Goal: Book appointment/travel/reservation: Book appointment/travel/reservation

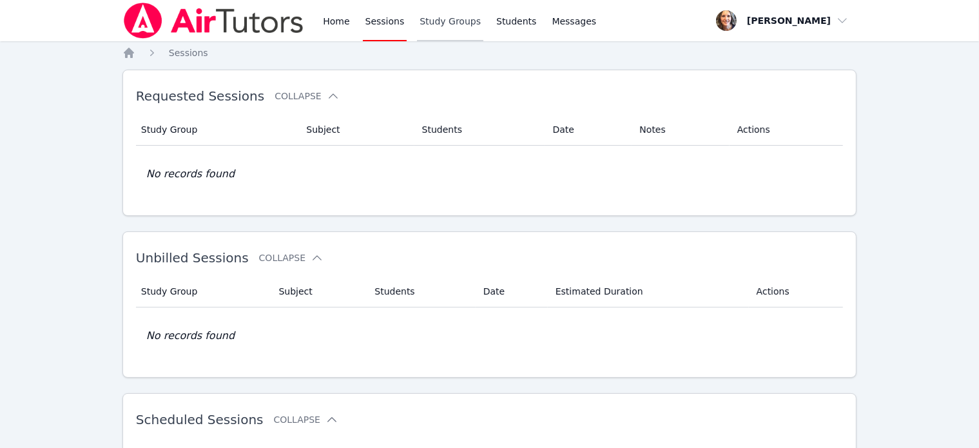
click at [427, 20] on link "Study Groups" at bounding box center [450, 20] width 66 height 41
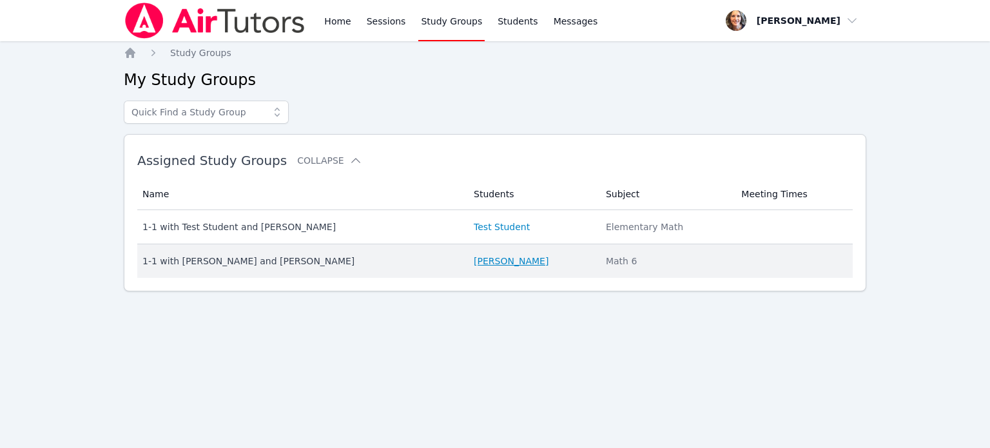
click at [477, 257] on link "[PERSON_NAME]" at bounding box center [511, 260] width 75 height 13
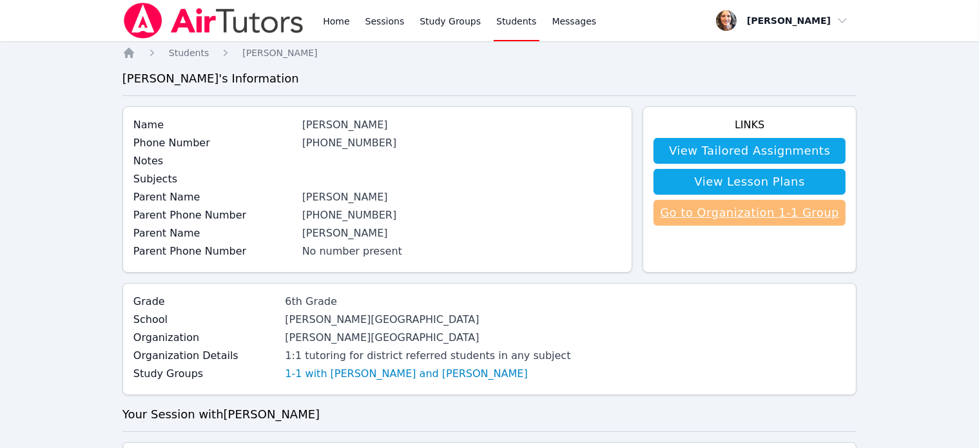
click at [758, 213] on link "Go to Organization 1-1 Group" at bounding box center [749, 213] width 192 height 26
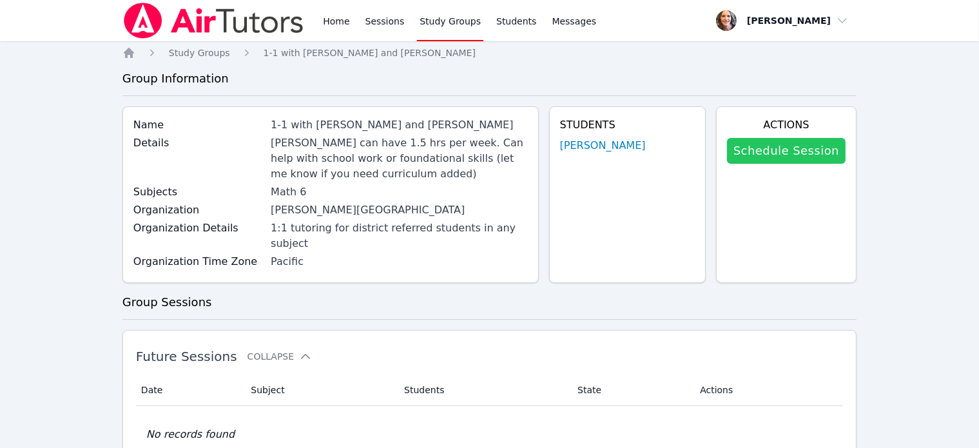
click at [801, 149] on link "Schedule Session" at bounding box center [786, 151] width 119 height 26
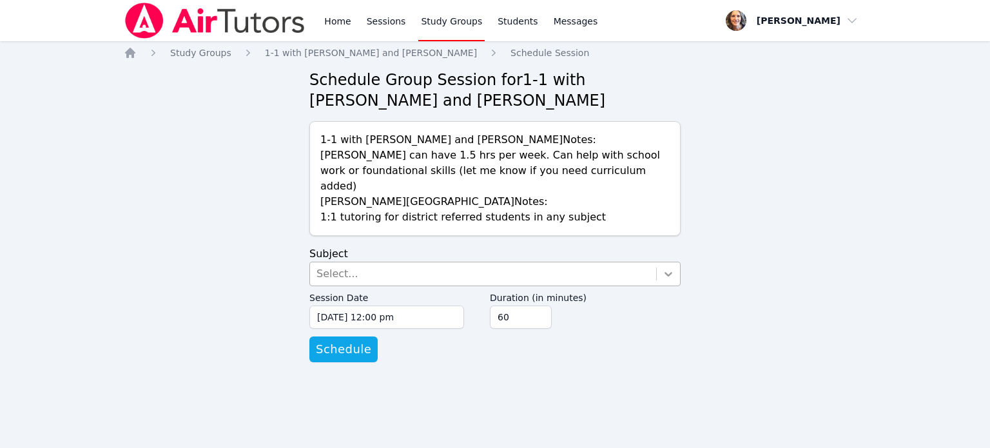
click at [673, 267] on icon at bounding box center [668, 273] width 13 height 13
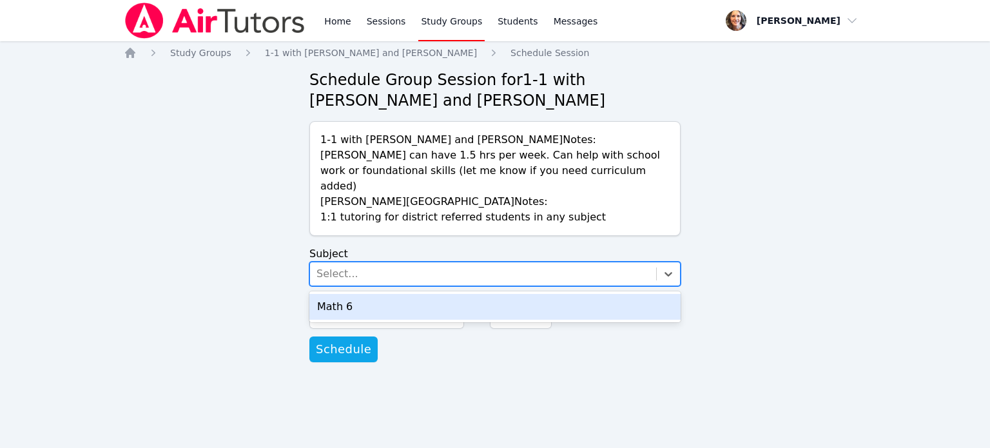
click at [334, 300] on div "Math 6" at bounding box center [494, 307] width 371 height 26
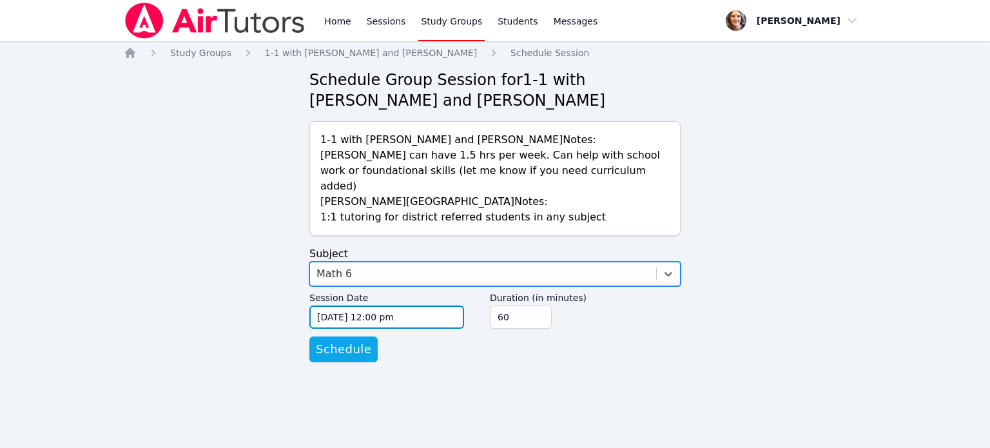
click at [430, 305] on input "[DATE] 12:00 pm" at bounding box center [386, 316] width 155 height 23
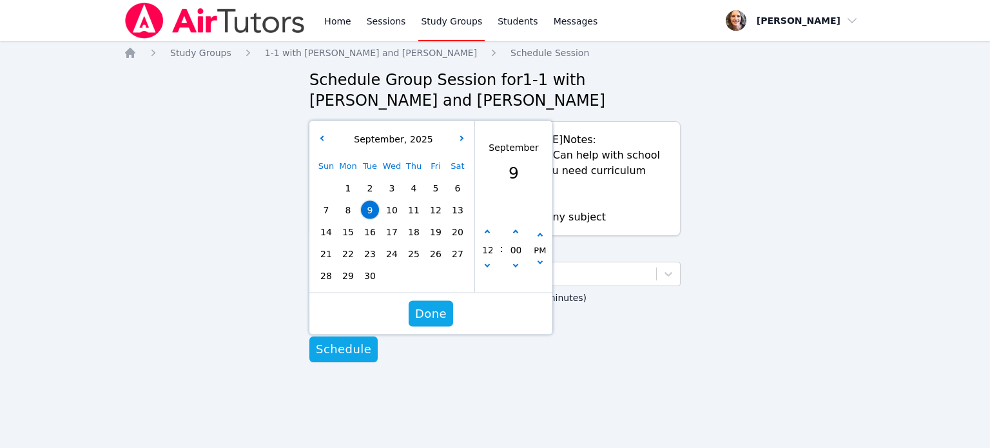
click at [410, 201] on span "11" at bounding box center [414, 210] width 18 height 18
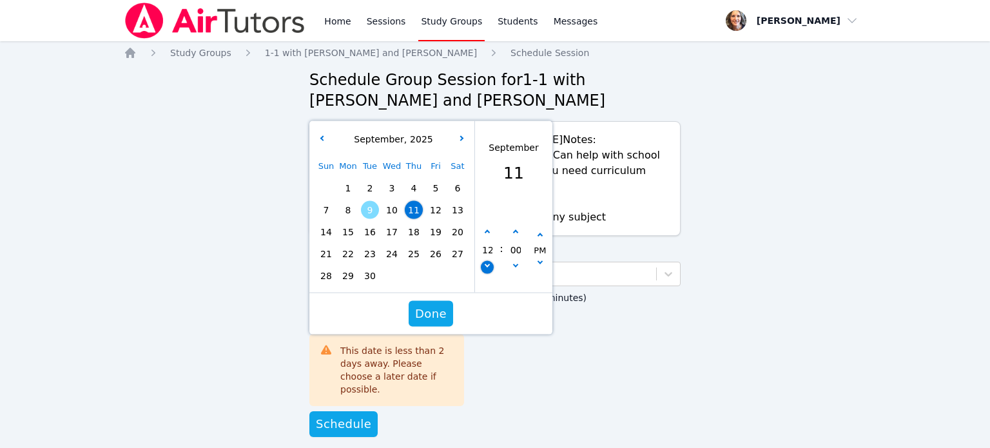
click at [487, 261] on button "button" at bounding box center [487, 267] width 13 height 13
type input "[DATE] 11:00 am"
type input "11"
click at [487, 261] on button "button" at bounding box center [487, 267] width 13 height 13
type input "[DATE] 10:00 am"
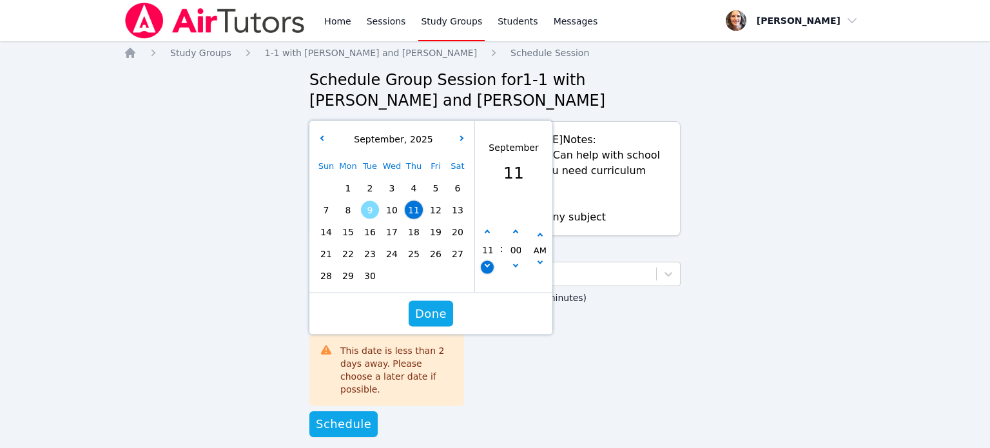
type input "10"
click at [487, 230] on icon "button" at bounding box center [487, 232] width 5 height 5
type input "[DATE] 11:00 am"
type input "11"
click at [487, 230] on icon "button" at bounding box center [487, 232] width 5 height 5
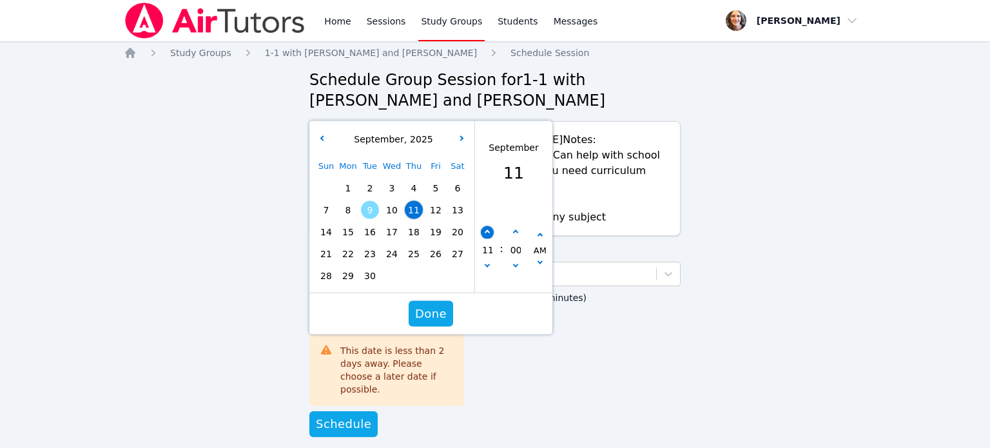
type input "[DATE] 12:00 pm"
type input "12"
click at [487, 230] on icon "button" at bounding box center [487, 232] width 5 height 5
type input "[DATE] 01:00 pm"
type input "01"
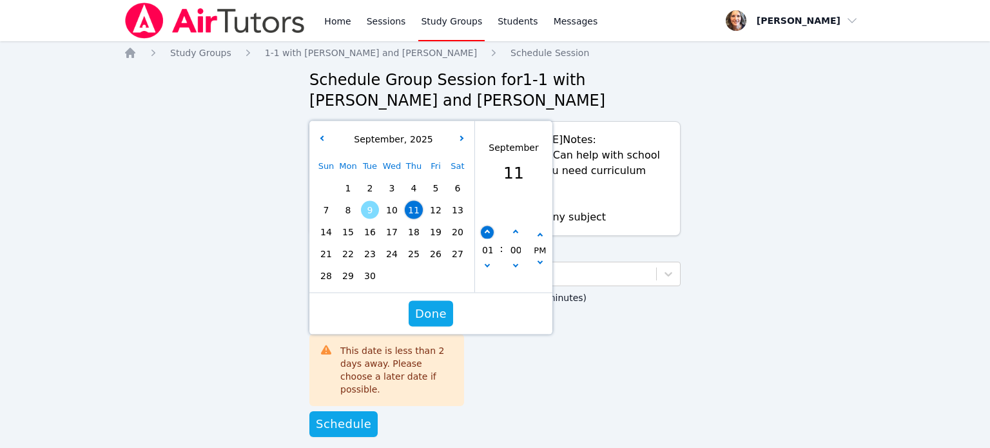
click at [487, 230] on icon "button" at bounding box center [487, 232] width 5 height 5
type input "[DATE] 02:00 pm"
type input "02"
click at [487, 230] on icon "button" at bounding box center [487, 232] width 5 height 5
type input "[DATE] 03:00 pm"
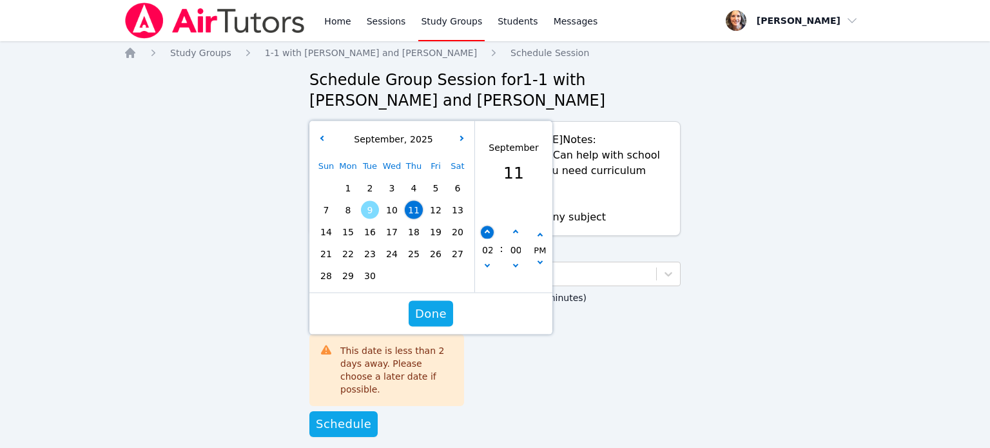
type input "03"
click at [487, 230] on icon "button" at bounding box center [487, 232] width 5 height 5
type input "[DATE] 04:00 pm"
type input "04"
click at [430, 305] on span "Done" at bounding box center [431, 314] width 32 height 18
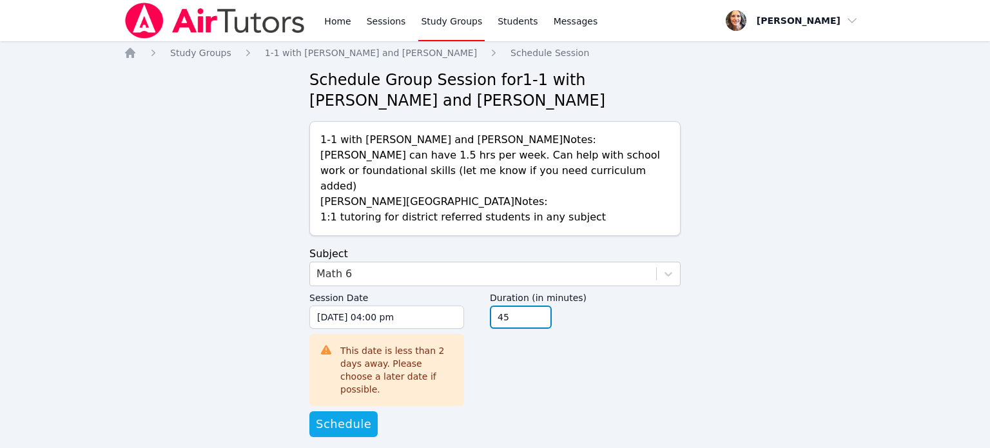
type input "45"
click at [537, 305] on input "45" at bounding box center [521, 316] width 62 height 23
click at [338, 415] on span "Schedule" at bounding box center [343, 424] width 55 height 18
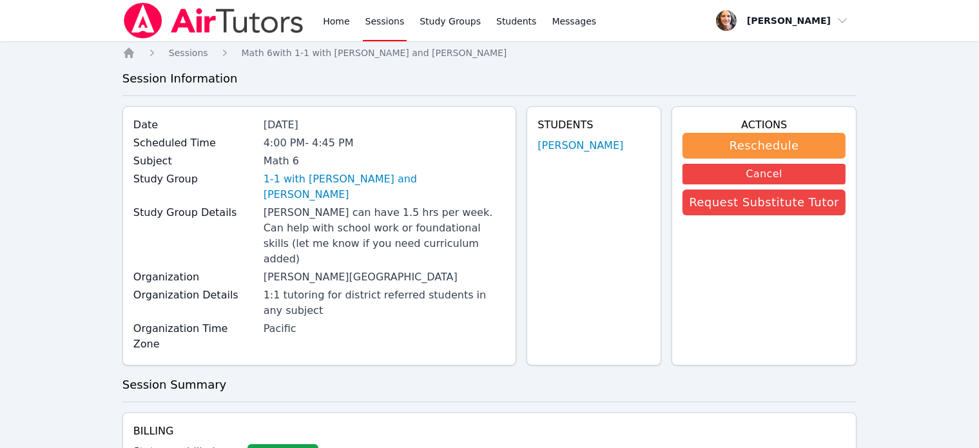
click at [380, 23] on link "Sessions" at bounding box center [385, 20] width 44 height 41
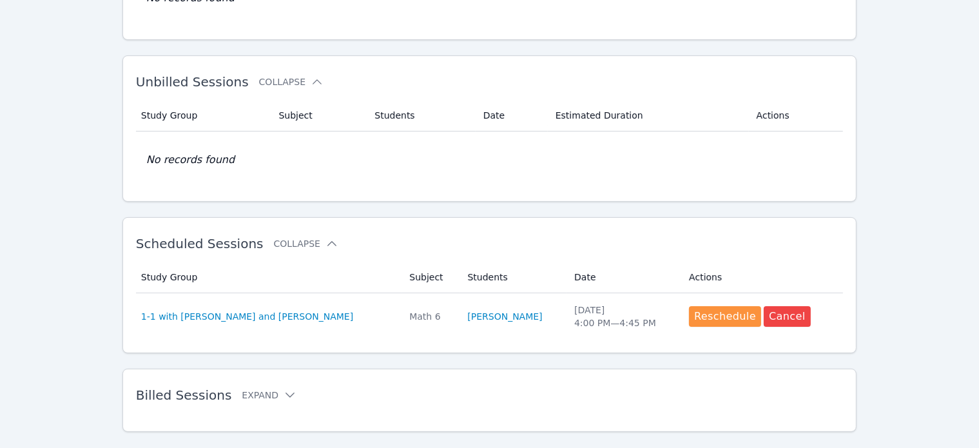
scroll to position [199, 0]
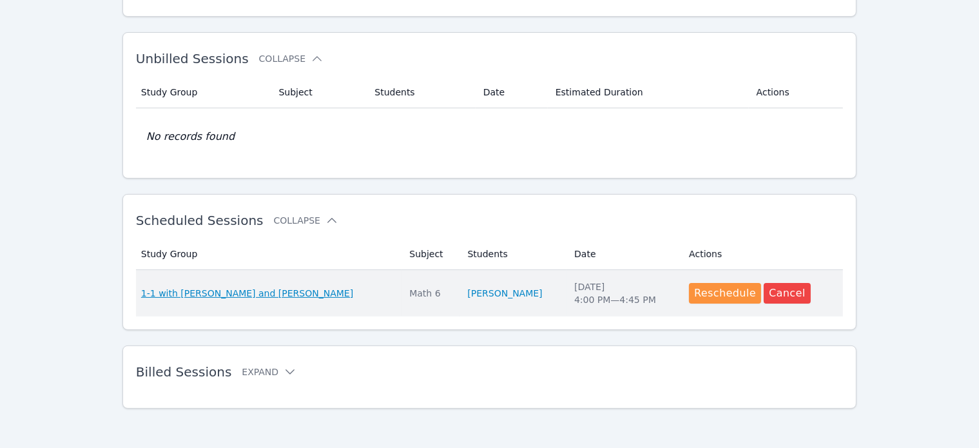
click at [180, 293] on span "1-1 with [PERSON_NAME] and [PERSON_NAME]" at bounding box center [247, 293] width 212 height 13
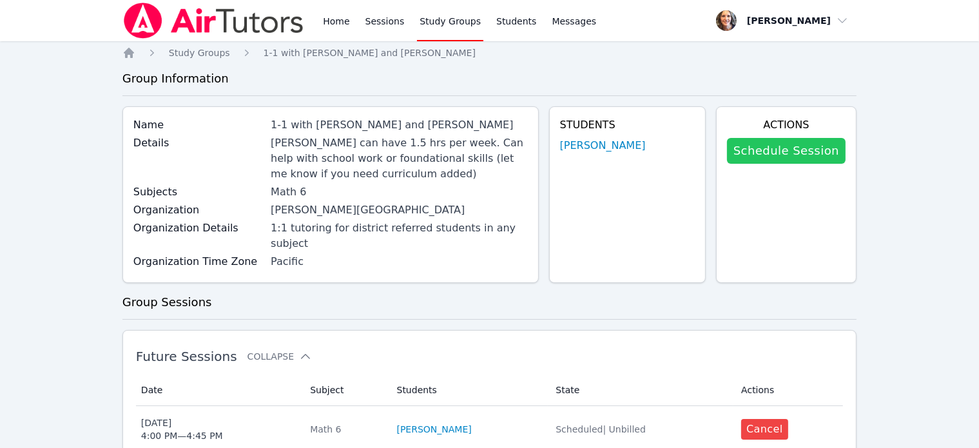
click at [788, 150] on link "Schedule Session" at bounding box center [786, 151] width 119 height 26
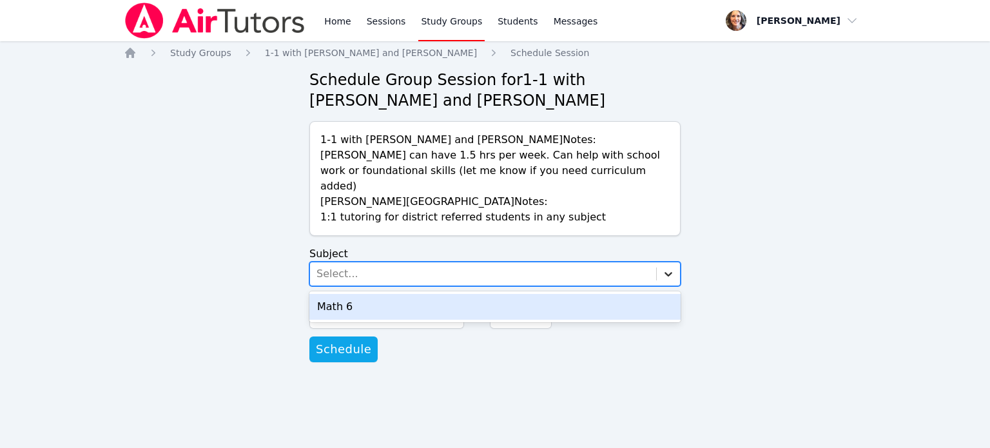
click at [673, 267] on icon at bounding box center [668, 273] width 13 height 13
click at [324, 294] on div "Math 6" at bounding box center [494, 307] width 371 height 26
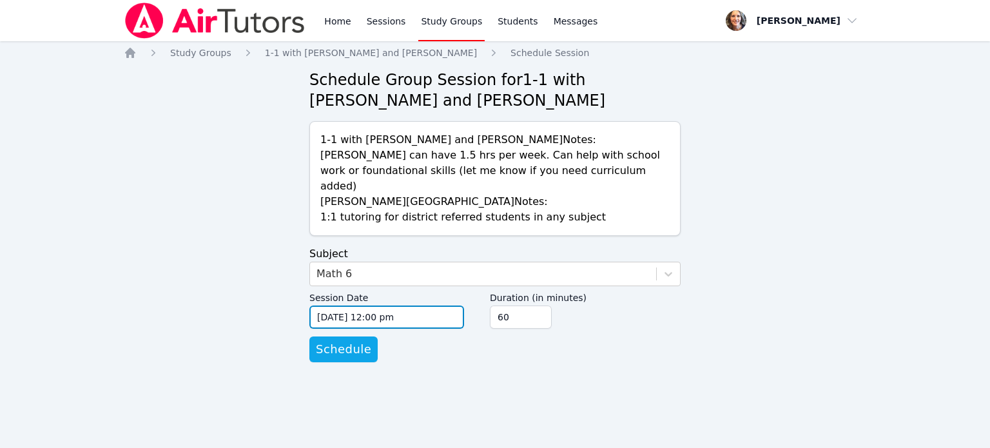
click at [418, 305] on input "[DATE] 12:00 pm" at bounding box center [386, 316] width 155 height 23
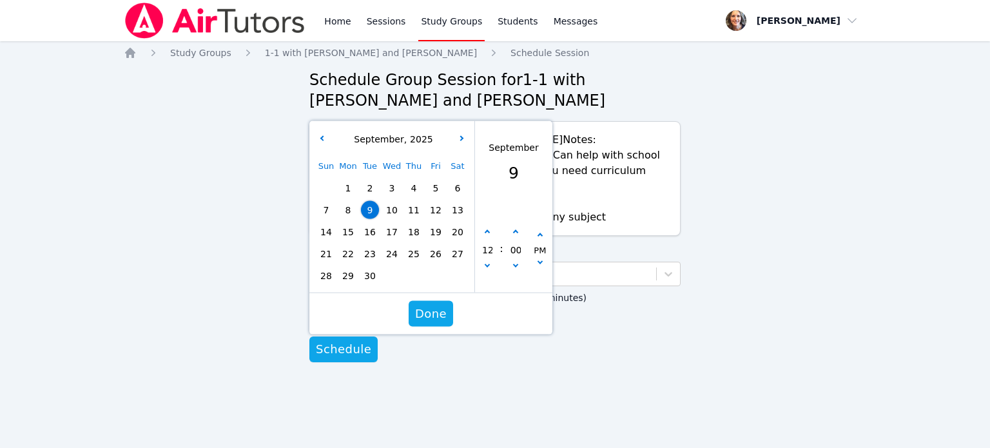
click at [371, 223] on span "16" at bounding box center [370, 232] width 18 height 18
click at [486, 230] on icon "button" at bounding box center [487, 232] width 5 height 5
type input "[DATE] 01:00 pm"
type input "01"
click at [486, 230] on icon "button" at bounding box center [487, 232] width 5 height 5
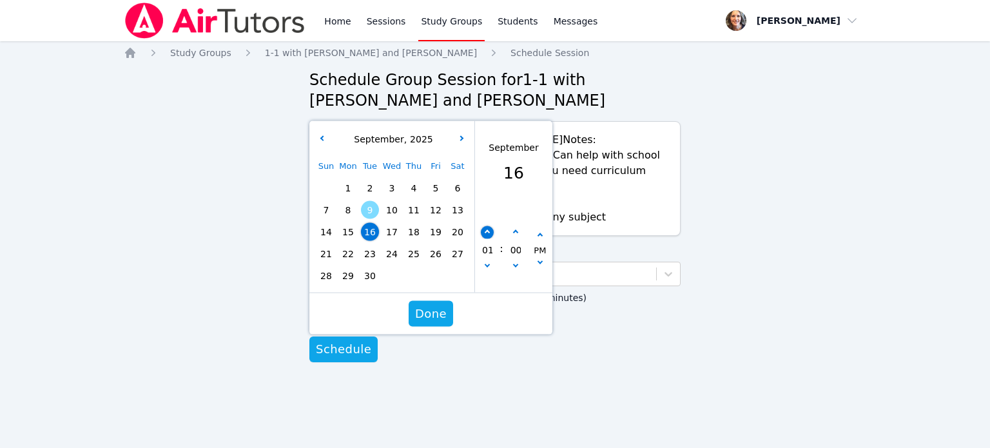
type input "[DATE] 02:00 pm"
type input "02"
click at [486, 230] on icon "button" at bounding box center [487, 232] width 5 height 5
type input "[DATE] 03:00 pm"
type input "03"
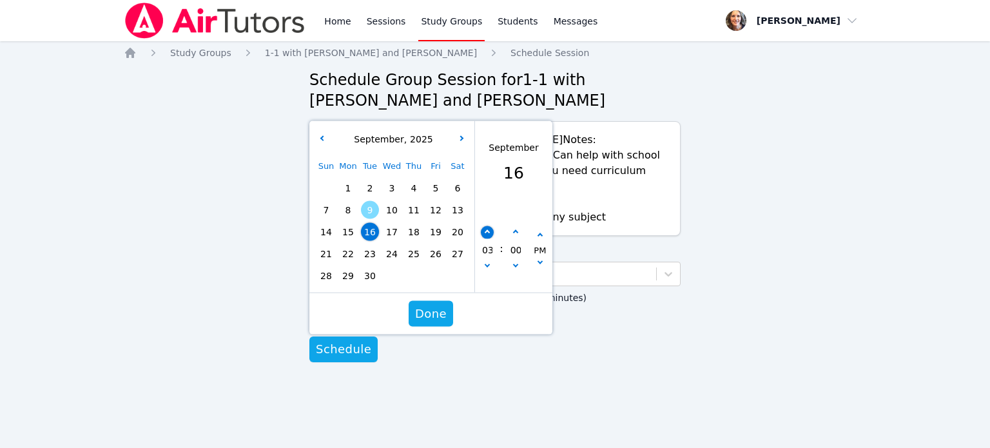
click at [486, 230] on icon "button" at bounding box center [487, 232] width 5 height 5
type input "[DATE] 04:00 pm"
type input "04"
click at [486, 230] on icon "button" at bounding box center [487, 232] width 5 height 5
type input "[DATE] 05:00 pm"
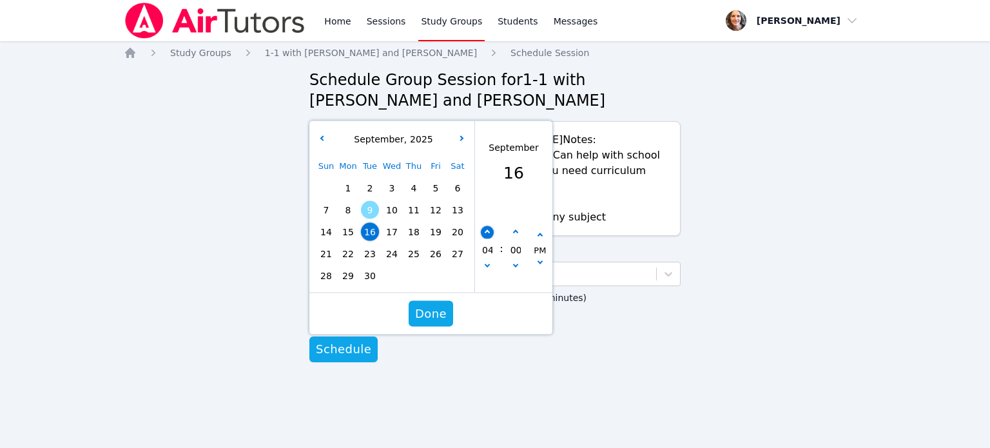
type input "05"
click at [486, 230] on icon "button" at bounding box center [487, 232] width 5 height 5
type input "[DATE] 06:00 pm"
type input "06"
click at [486, 230] on icon "button" at bounding box center [487, 232] width 5 height 5
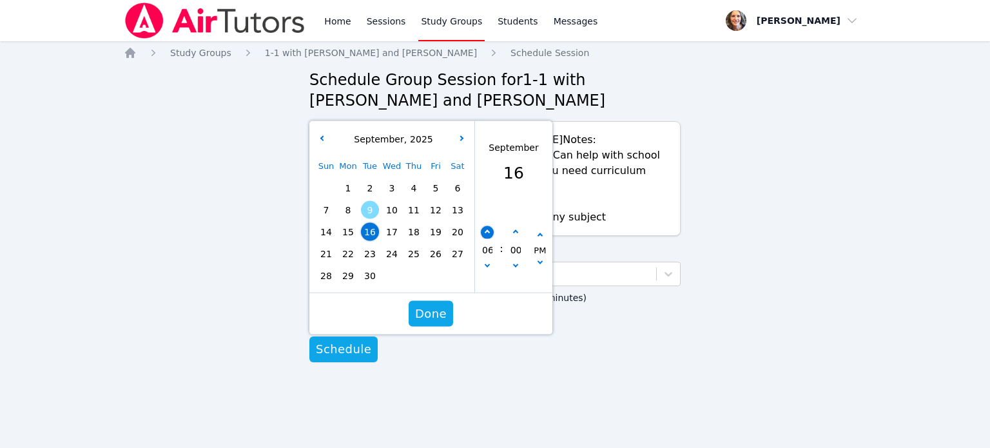
type input "[DATE] 07:00 pm"
type input "07"
click at [428, 305] on span "Done" at bounding box center [431, 314] width 32 height 18
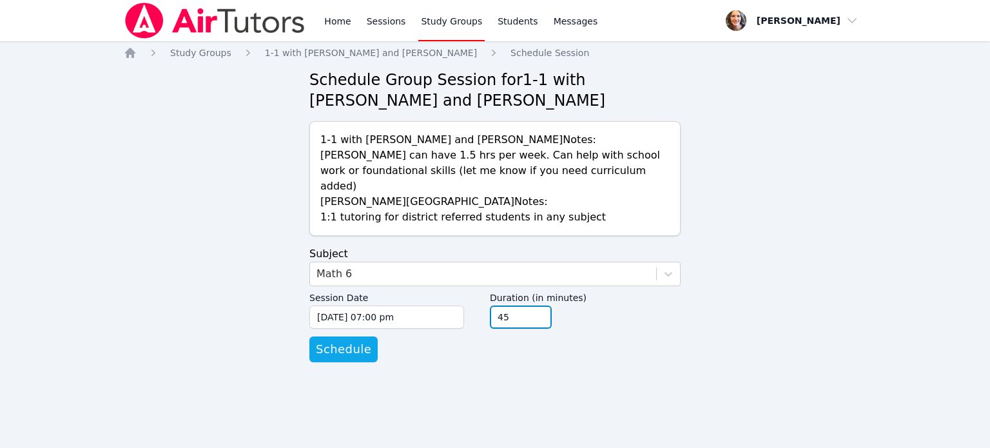
type input "45"
click at [537, 305] on input "45" at bounding box center [521, 316] width 62 height 23
click at [340, 340] on span "Schedule" at bounding box center [343, 349] width 55 height 18
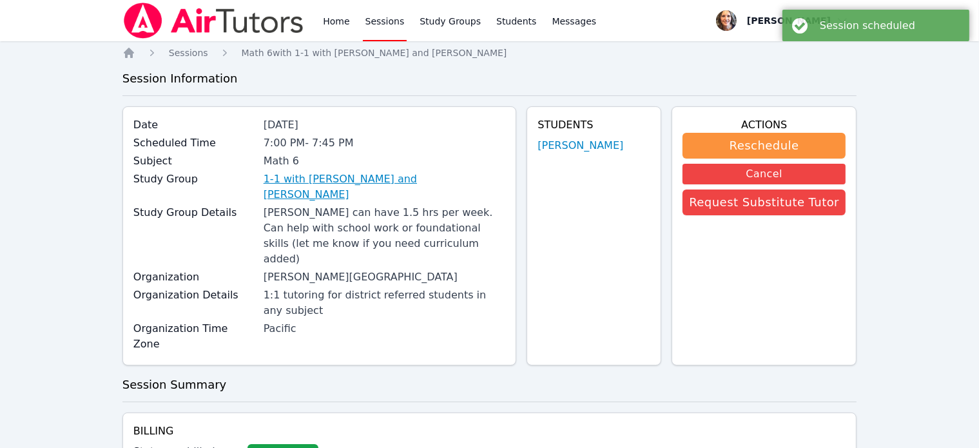
click at [296, 180] on link "1-1 with [PERSON_NAME] and [PERSON_NAME]" at bounding box center [385, 186] width 242 height 31
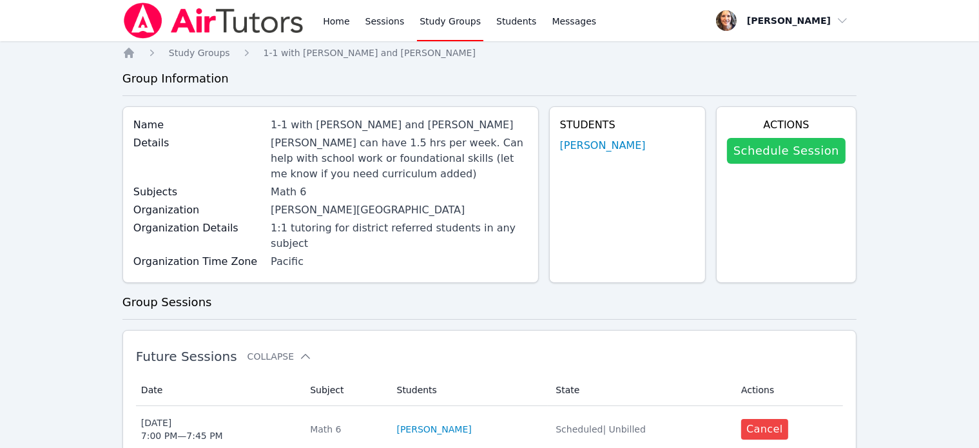
click at [788, 155] on link "Schedule Session" at bounding box center [786, 151] width 119 height 26
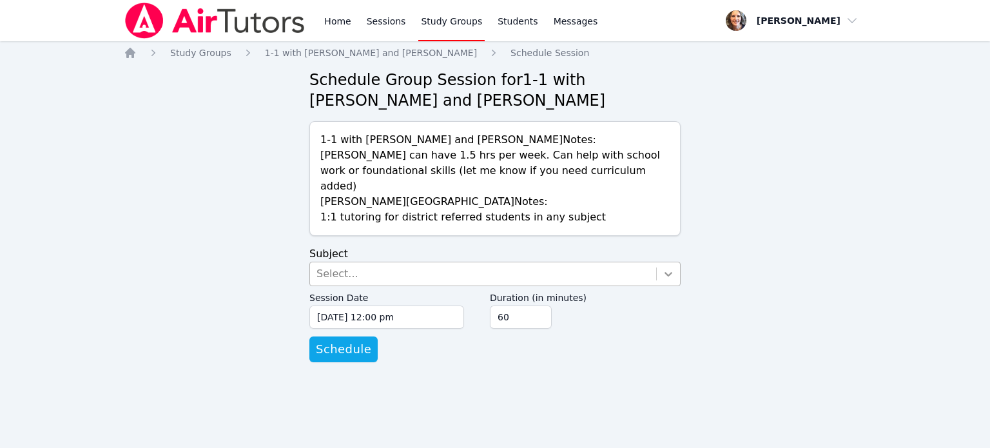
click at [667, 272] on icon at bounding box center [668, 274] width 8 height 5
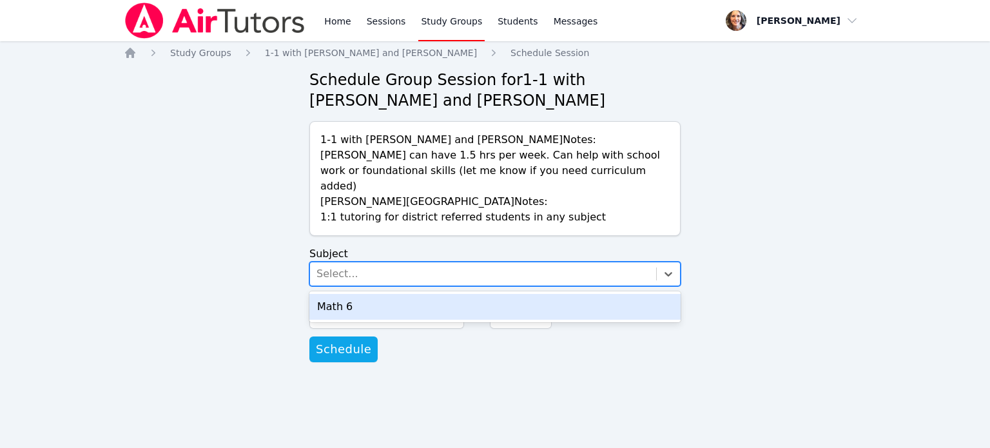
click at [329, 294] on div "Math 6" at bounding box center [494, 307] width 371 height 26
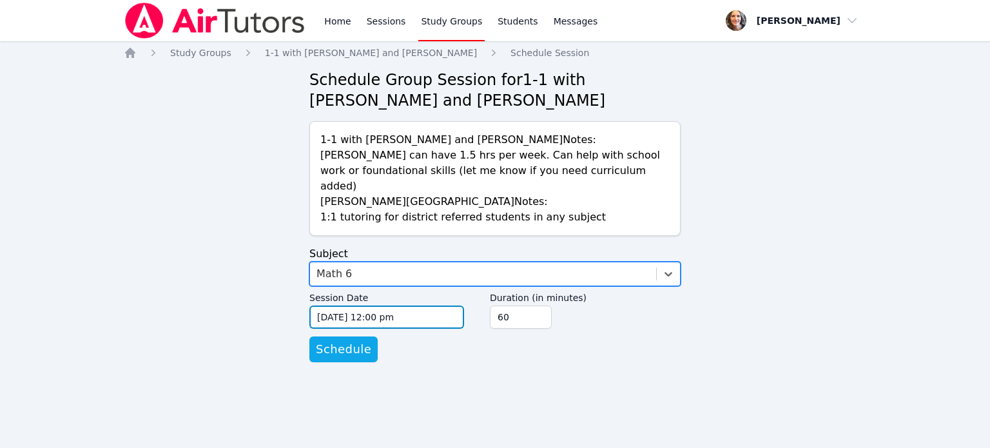
click at [420, 305] on input "[DATE] 12:00 pm" at bounding box center [386, 316] width 155 height 23
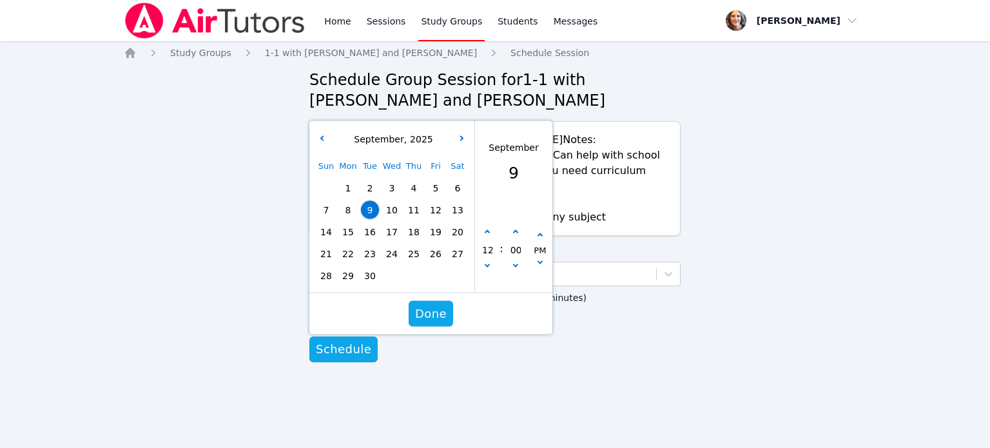
click at [413, 223] on span "18" at bounding box center [414, 232] width 18 height 18
click at [484, 226] on button "button" at bounding box center [487, 232] width 13 height 13
type input "[DATE] 01:00 pm"
type input "01"
click at [484, 226] on button "button" at bounding box center [487, 232] width 13 height 13
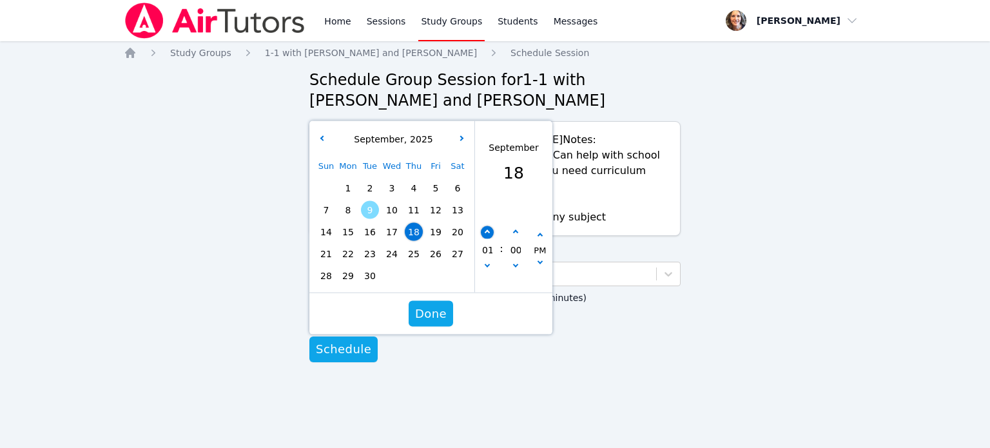
type input "[DATE] 02:00 pm"
type input "02"
click at [484, 226] on button "button" at bounding box center [487, 232] width 13 height 13
type input "[DATE] 03:00 pm"
type input "03"
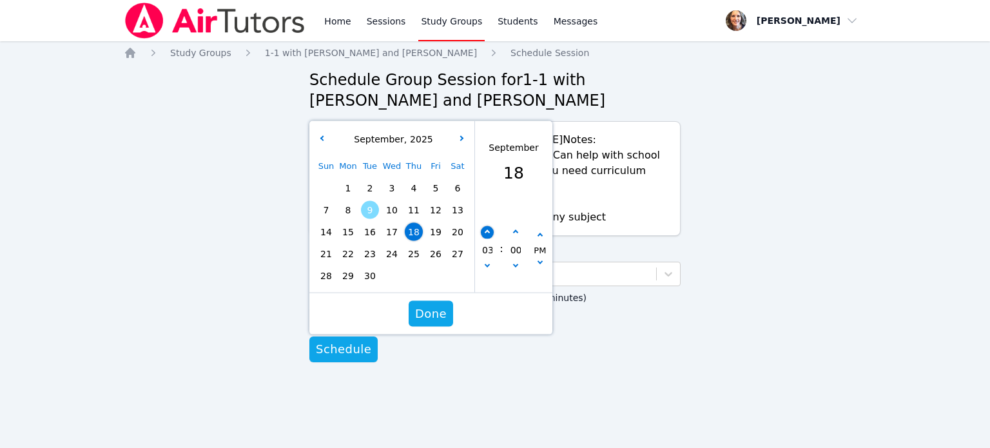
click at [484, 226] on button "button" at bounding box center [487, 232] width 13 height 13
type input "[DATE] 04:00 pm"
type input "04"
click at [429, 305] on span "Done" at bounding box center [431, 314] width 32 height 18
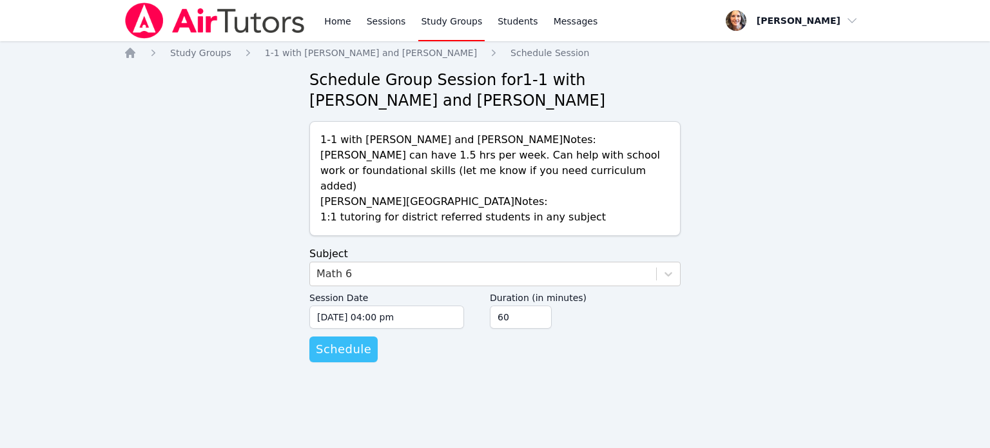
click at [335, 340] on span "Schedule" at bounding box center [343, 349] width 55 height 18
